Goal: Task Accomplishment & Management: Manage account settings

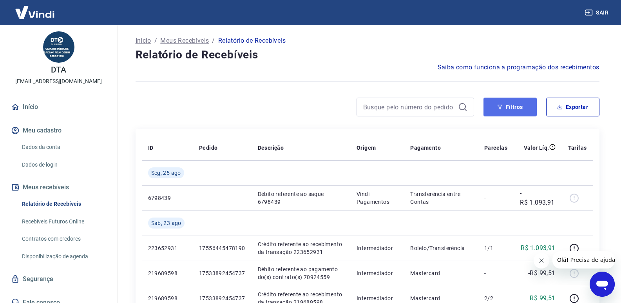
click at [511, 106] on button "Filtros" at bounding box center [509, 106] width 53 height 19
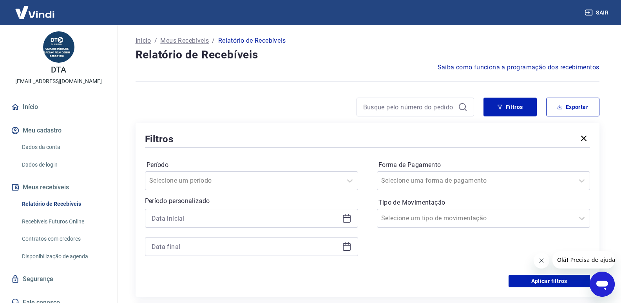
click at [342, 217] on icon at bounding box center [346, 217] width 9 height 9
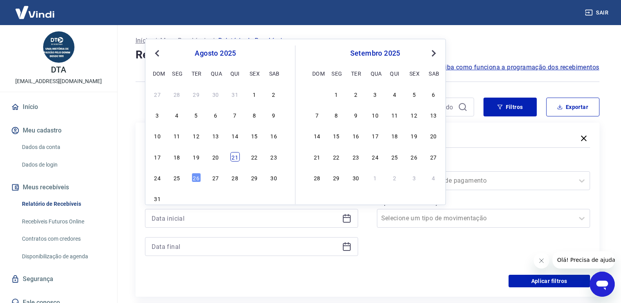
click at [232, 158] on div "21" at bounding box center [234, 156] width 9 height 9
type input "[DATE]"
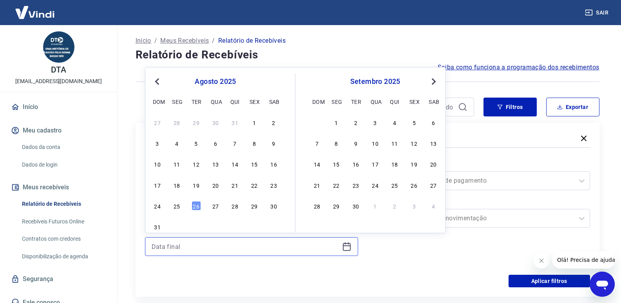
click at [226, 241] on input at bounding box center [245, 246] width 187 height 12
click at [196, 205] on div "26" at bounding box center [195, 205] width 9 height 9
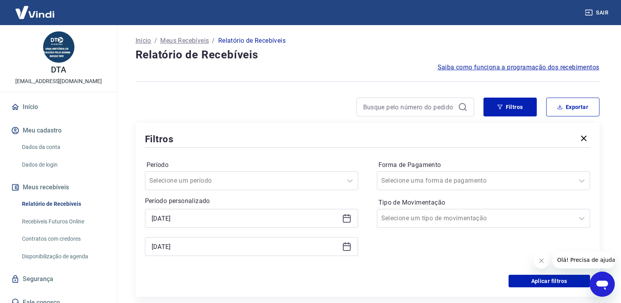
scroll to position [39, 0]
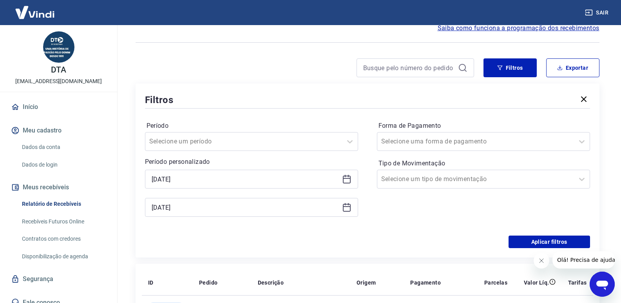
click at [347, 207] on icon at bounding box center [346, 206] width 9 height 9
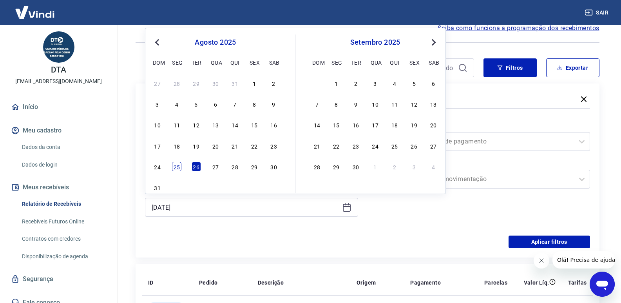
click at [178, 167] on div "25" at bounding box center [176, 166] width 9 height 9
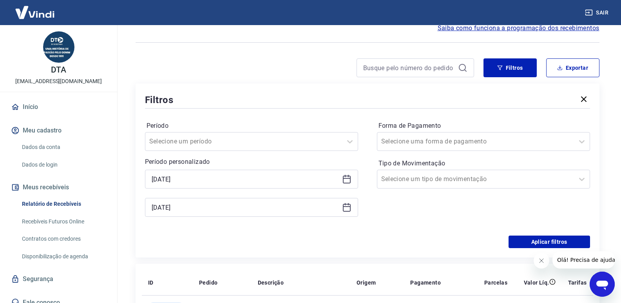
click at [344, 207] on icon at bounding box center [346, 206] width 9 height 9
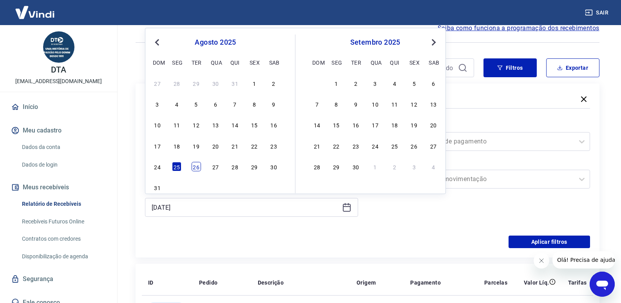
click at [196, 168] on div "26" at bounding box center [195, 166] width 9 height 9
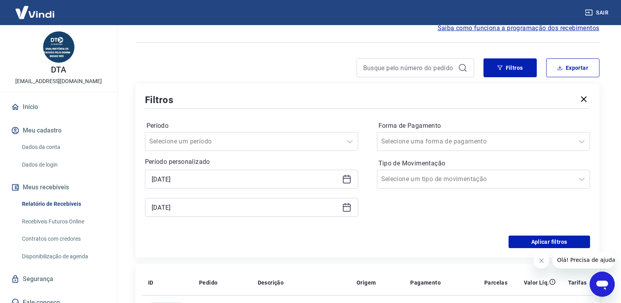
type input "[DATE]"
click at [546, 240] on button "Aplicar filtros" at bounding box center [548, 241] width 81 height 13
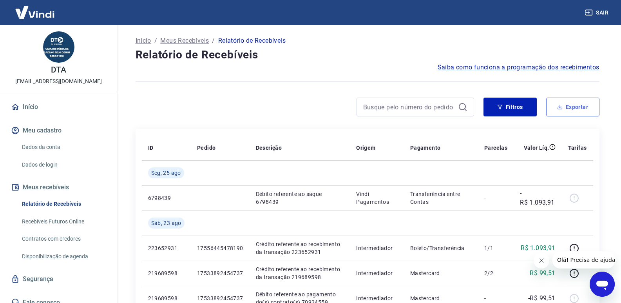
click at [570, 109] on button "Exportar" at bounding box center [572, 106] width 53 height 19
type input "[DATE]"
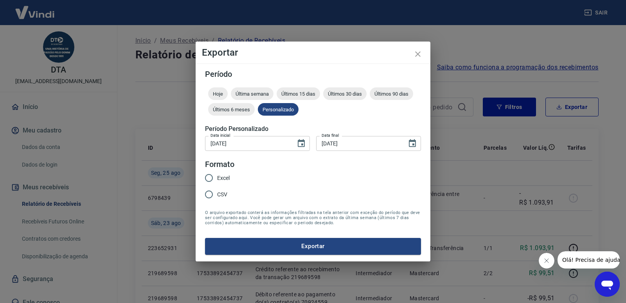
click at [211, 175] on input "Excel" at bounding box center [209, 178] width 16 height 16
radio input "true"
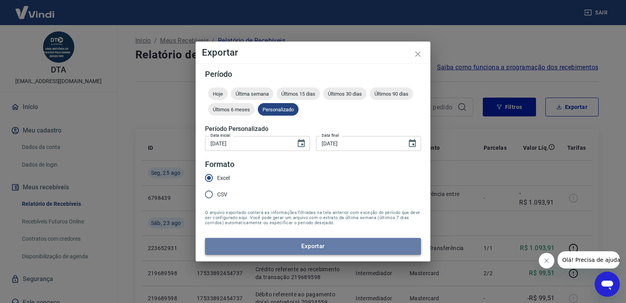
click at [296, 243] on button "Exportar" at bounding box center [313, 246] width 216 height 16
